Goal: Transaction & Acquisition: Book appointment/travel/reservation

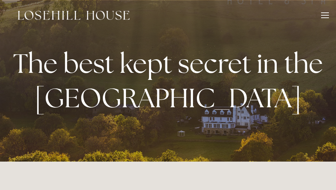
click at [323, 14] on div at bounding box center [325, 16] width 8 height 8
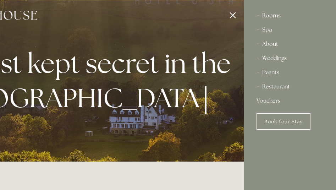
click at [273, 11] on div "Rooms" at bounding box center [289, 16] width 67 height 14
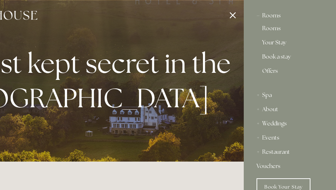
click at [274, 40] on link "Your Stay" at bounding box center [289, 44] width 55 height 9
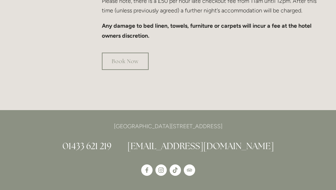
scroll to position [570, 0]
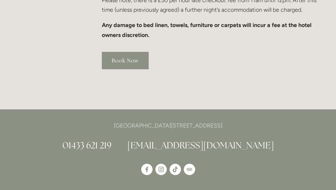
click at [118, 58] on link "Book Now" at bounding box center [125, 60] width 47 height 17
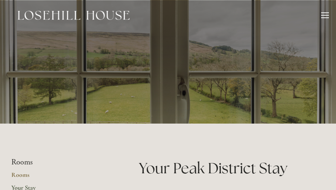
scroll to position [570, 0]
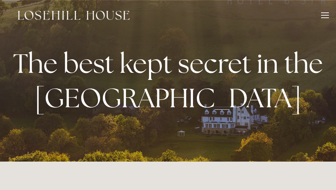
click at [323, 15] on div at bounding box center [325, 16] width 8 height 8
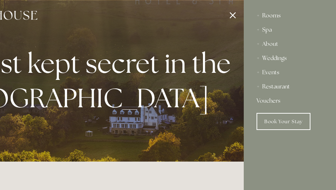
click at [267, 13] on div "Rooms" at bounding box center [289, 16] width 67 height 14
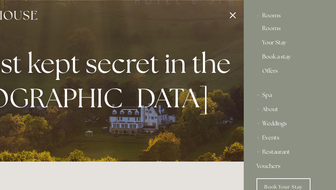
click at [271, 55] on link "Book a stay" at bounding box center [289, 58] width 55 height 9
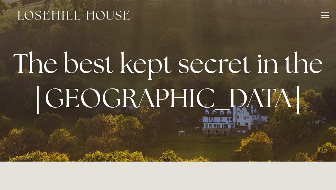
click at [325, 12] on div "Rooms Rooms Your Stay Book a stay Offers Spa About" at bounding box center [168, 15] width 322 height 30
click at [324, 15] on div at bounding box center [325, 15] width 8 height 1
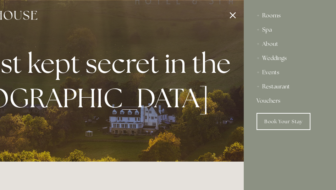
click at [264, 11] on div "Rooms" at bounding box center [289, 16] width 67 height 14
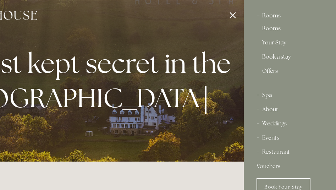
click at [270, 56] on link "Book a stay" at bounding box center [289, 58] width 55 height 9
